Goal: Task Accomplishment & Management: Manage account settings

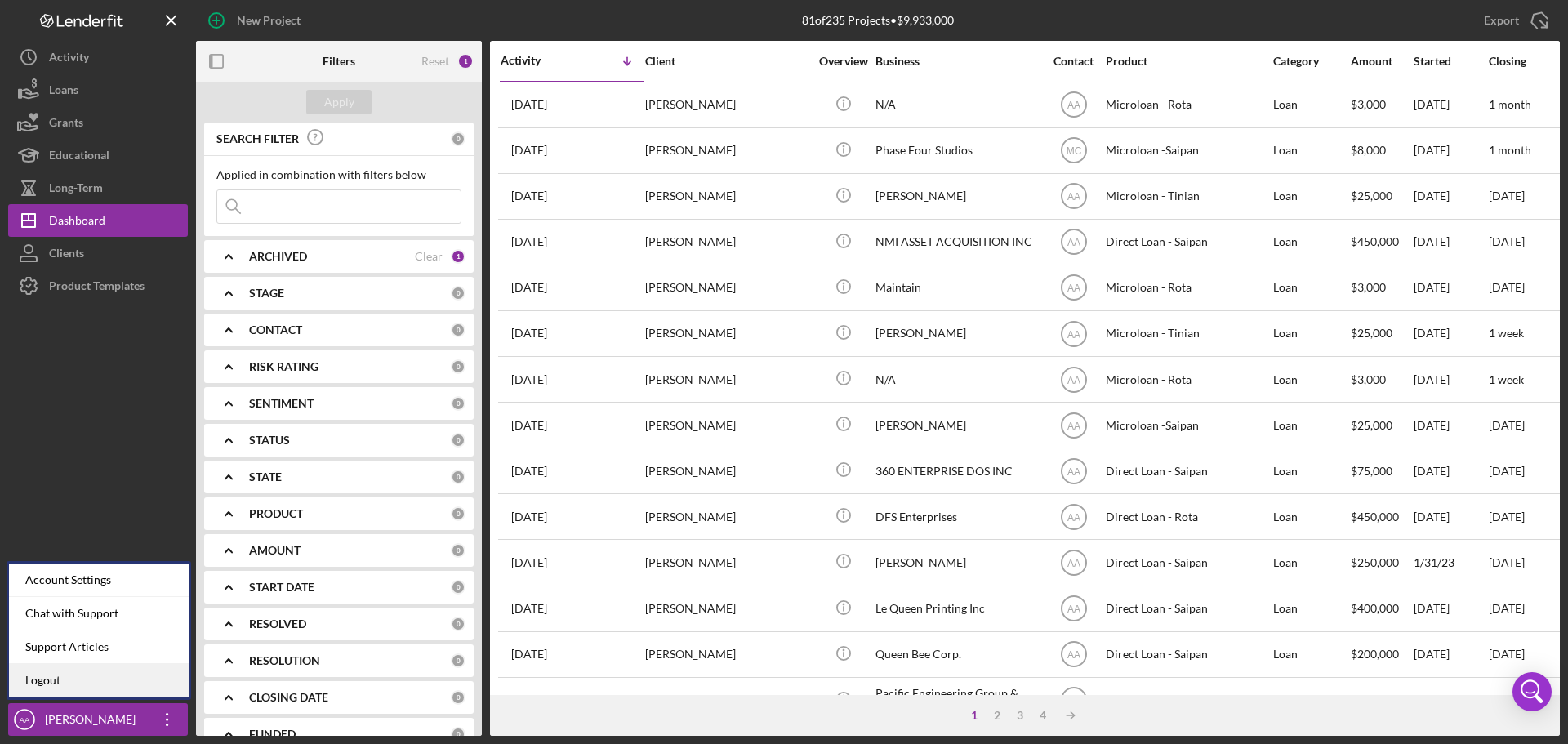
click at [96, 672] on link "Logout" at bounding box center [98, 680] width 180 height 34
